Goal: Information Seeking & Learning: Learn about a topic

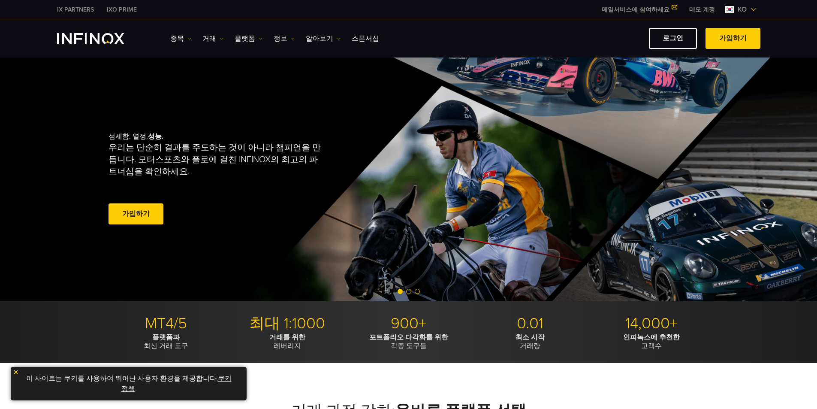
click at [253, 39] on link "플랫폼" at bounding box center [249, 38] width 28 height 10
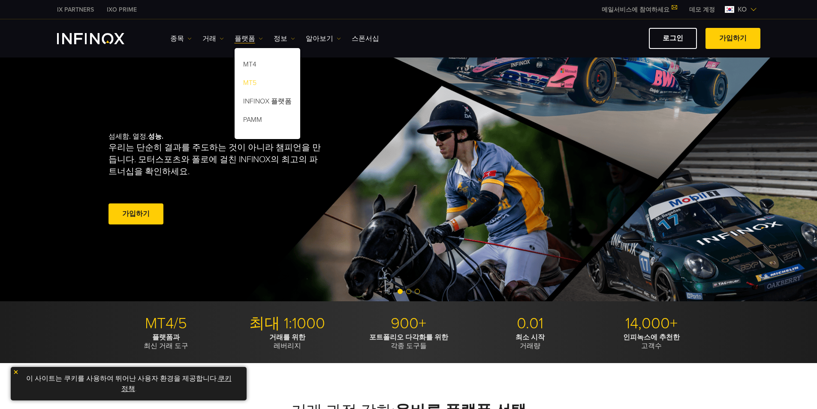
click at [254, 81] on link "MT5" at bounding box center [268, 84] width 66 height 18
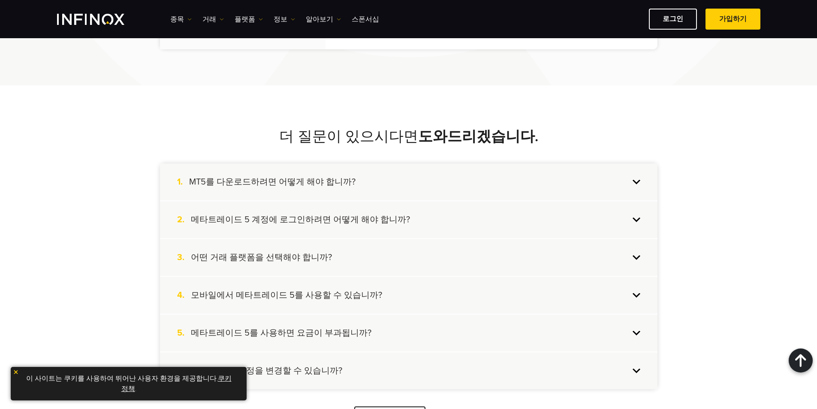
scroll to position [2274, 0]
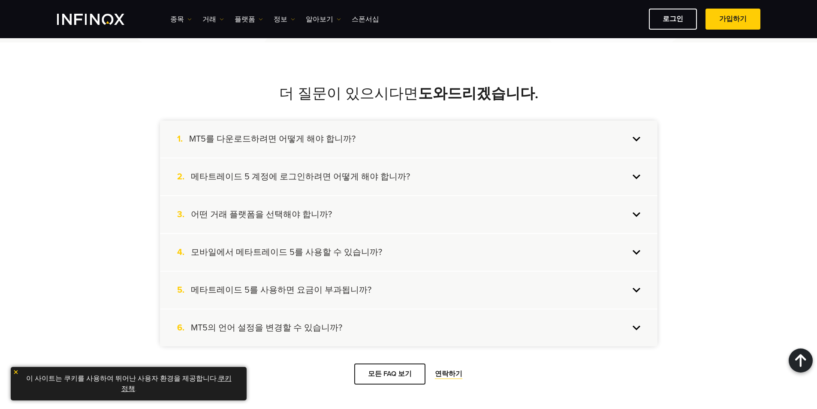
click at [308, 255] on h4 "모바일에서 메타트레이드 5를 사용할 수 있습니까?" at bounding box center [286, 252] width 191 height 11
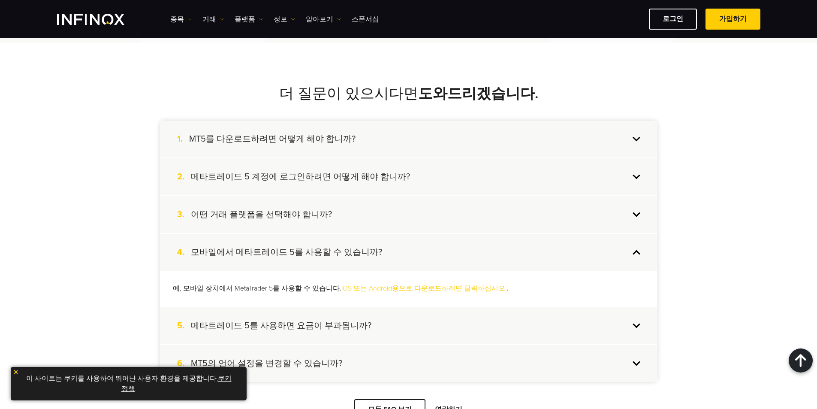
scroll to position [0, 0]
click at [313, 141] on h4 "MT5를 다운로드하려면 어떻게 해야 합니까?" at bounding box center [272, 138] width 166 height 11
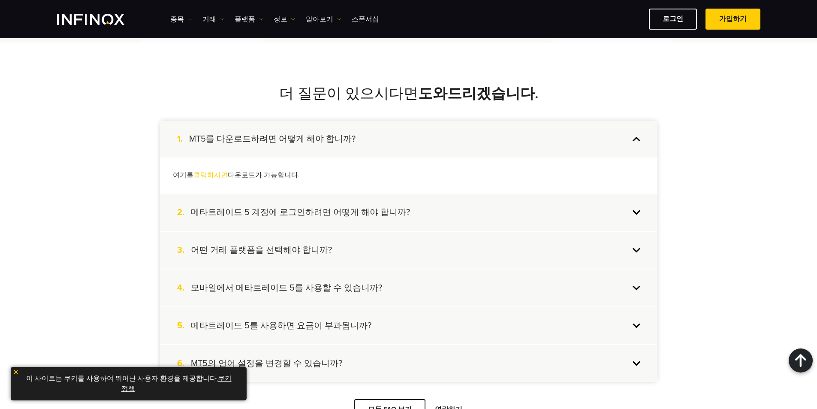
click at [313, 141] on h4 "MT5를 다운로드하려면 어떻게 해야 합니까?" at bounding box center [272, 138] width 166 height 11
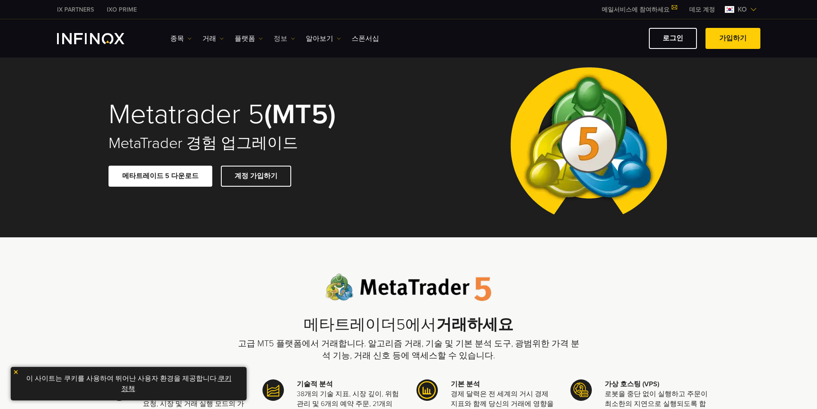
click at [281, 40] on link "정보" at bounding box center [284, 38] width 21 height 10
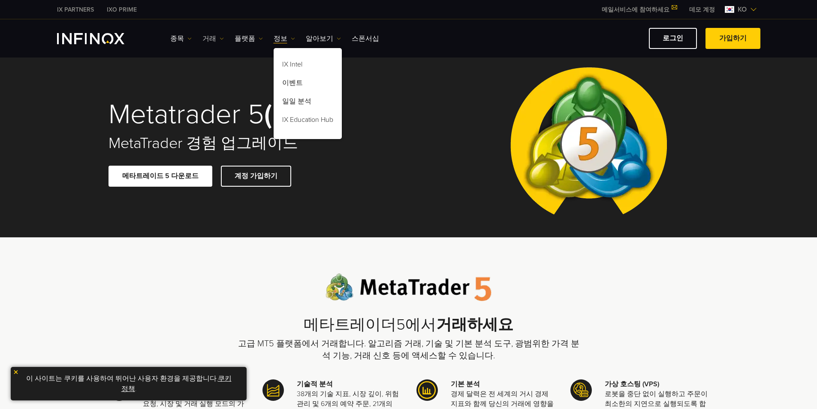
click at [205, 43] on link "거래" at bounding box center [213, 38] width 21 height 10
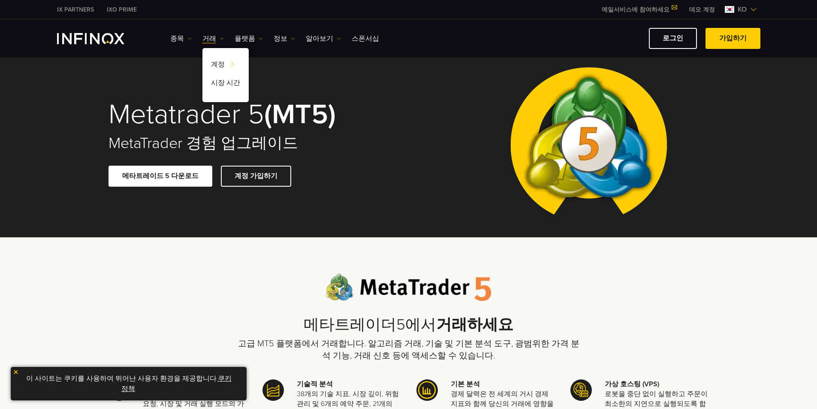
click at [166, 39] on div "종목 종목 상품 정보 거래 데모" at bounding box center [409, 38] width 704 height 21
click at [172, 38] on link "종목" at bounding box center [180, 38] width 21 height 10
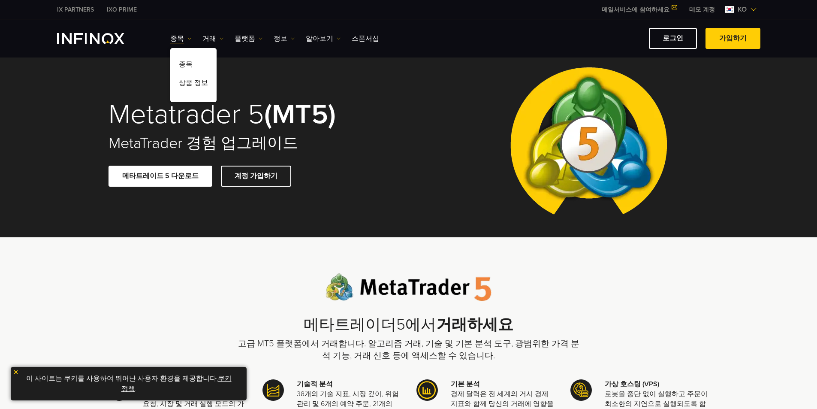
click at [235, 3] on div "IX PARTNERS IXO PRIME 메일서비스에 참여하세요 IX Daily와 투자 기회를 놓치지마세요! 지금 참여하세요! 조건 및 약관 을…" at bounding box center [409, 9] width 704 height 19
